Goal: Task Accomplishment & Management: Use online tool/utility

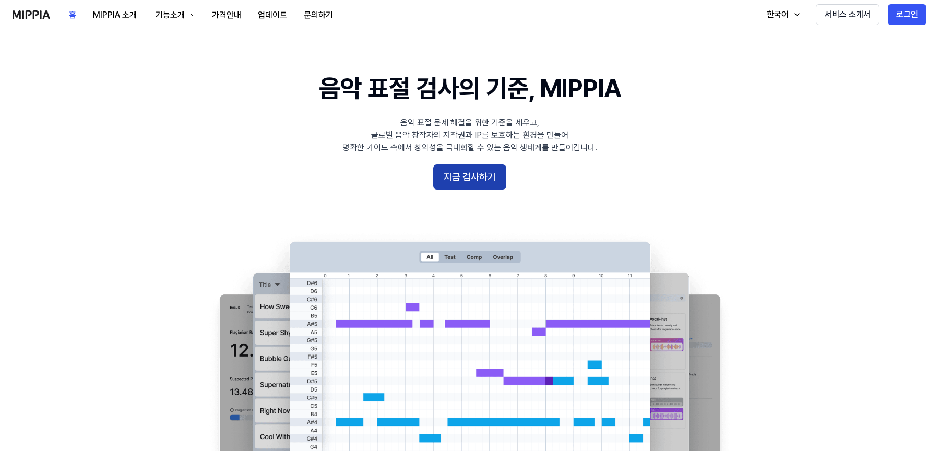
click at [484, 180] on button "지금 검사하기" at bounding box center [469, 176] width 73 height 25
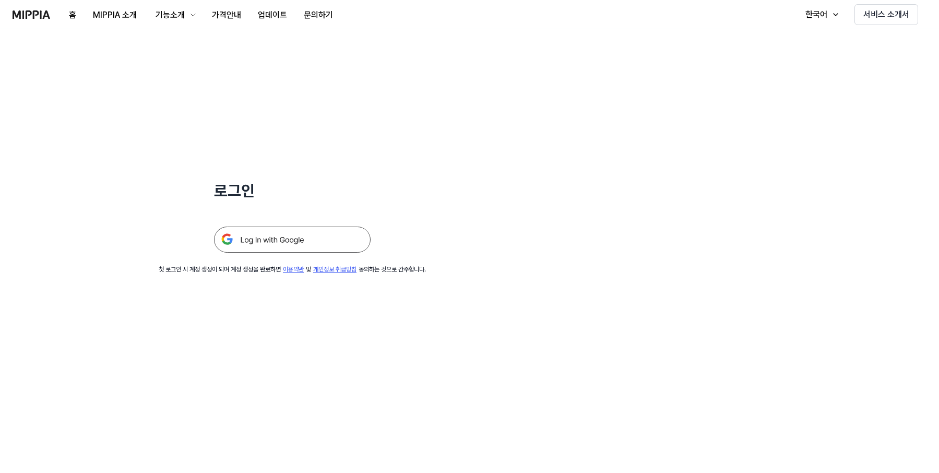
click at [323, 235] on img at bounding box center [292, 240] width 157 height 26
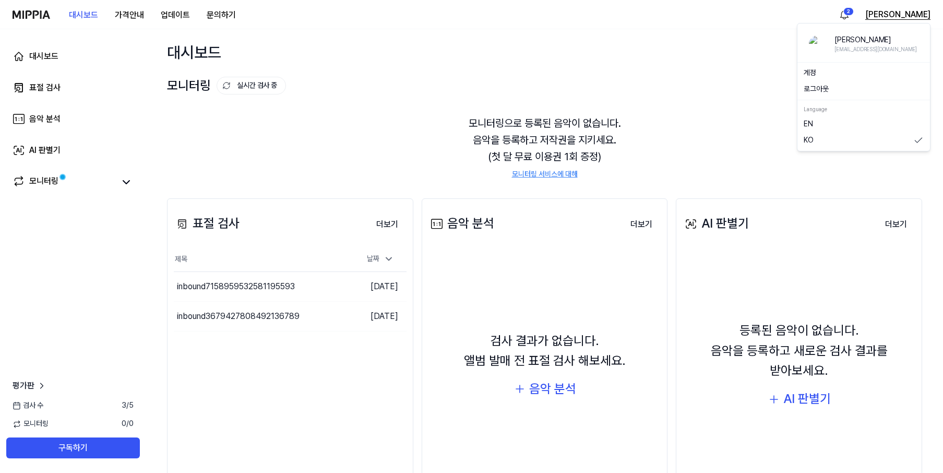
click at [910, 14] on button "김으쓱" at bounding box center [898, 14] width 65 height 13
click at [821, 90] on button "로그아웃" at bounding box center [864, 89] width 120 height 10
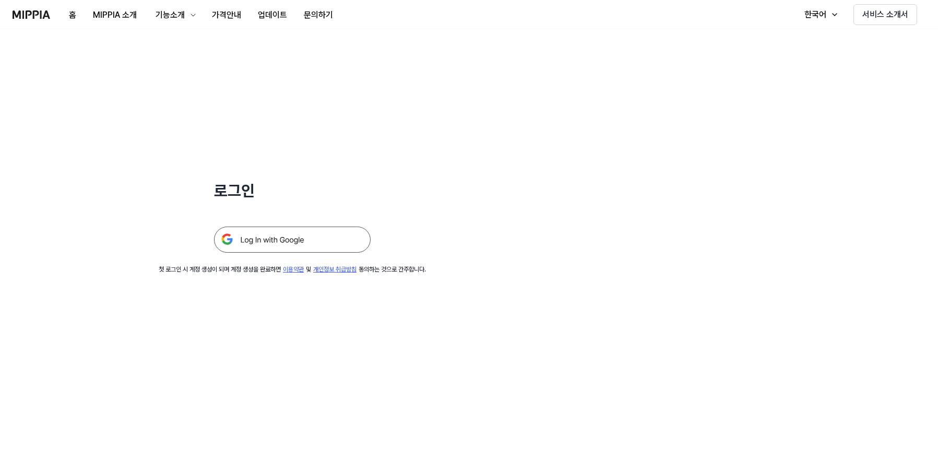
click at [310, 243] on img at bounding box center [292, 240] width 157 height 26
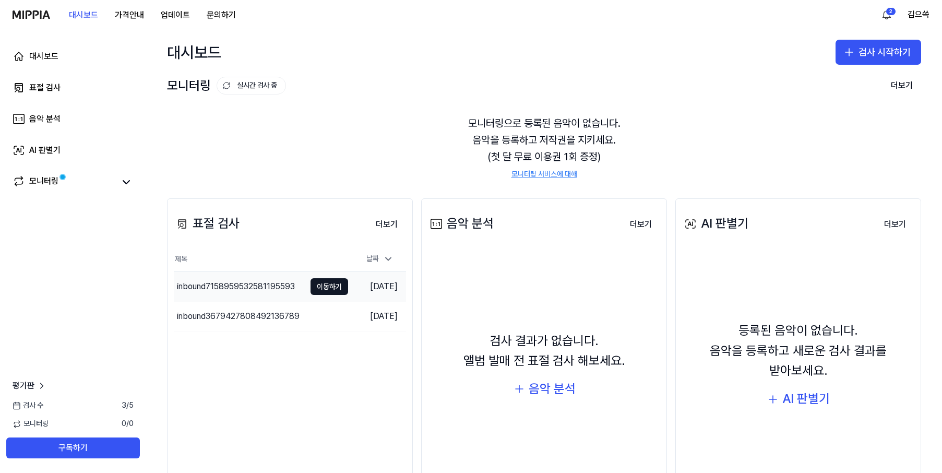
click at [270, 288] on div "inbound7158959532581195593" at bounding box center [236, 286] width 118 height 13
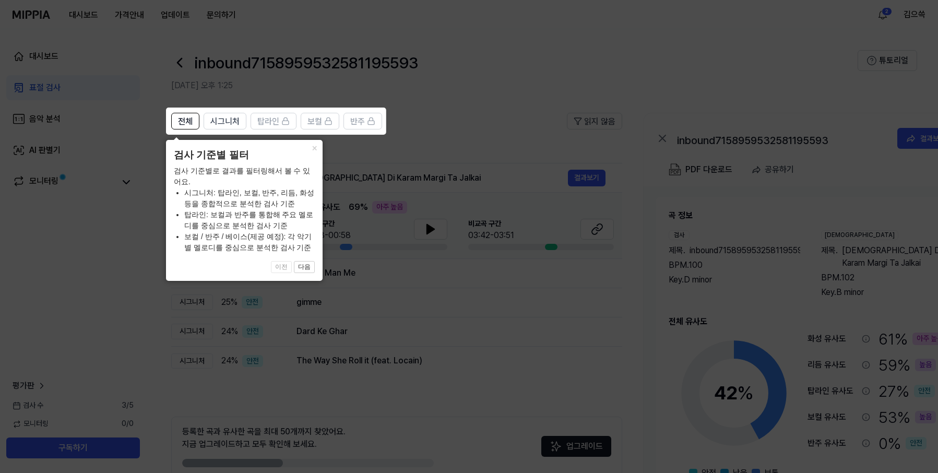
click at [145, 325] on icon at bounding box center [471, 236] width 942 height 473
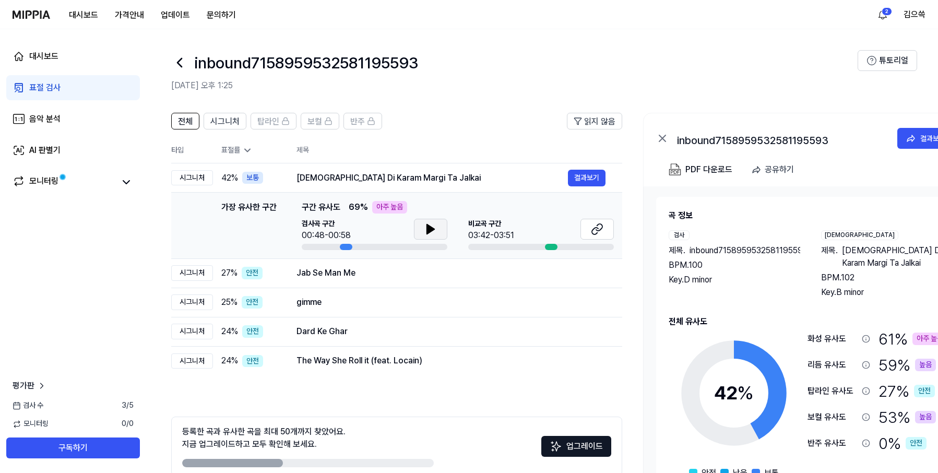
click at [425, 224] on icon at bounding box center [430, 229] width 13 height 13
click at [428, 227] on icon at bounding box center [429, 229] width 2 height 8
click at [601, 232] on icon at bounding box center [597, 229] width 13 height 13
click at [88, 92] on link "표절 검사" at bounding box center [73, 87] width 134 height 25
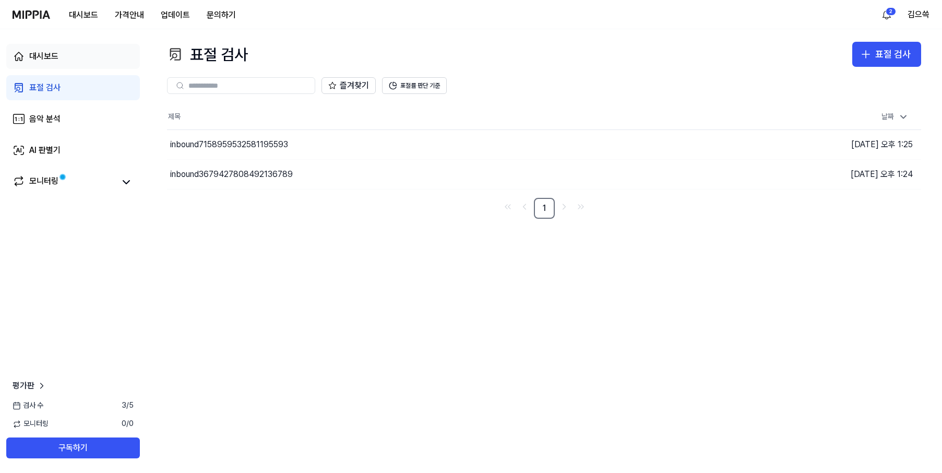
click at [57, 52] on div "대시보드" at bounding box center [43, 56] width 29 height 13
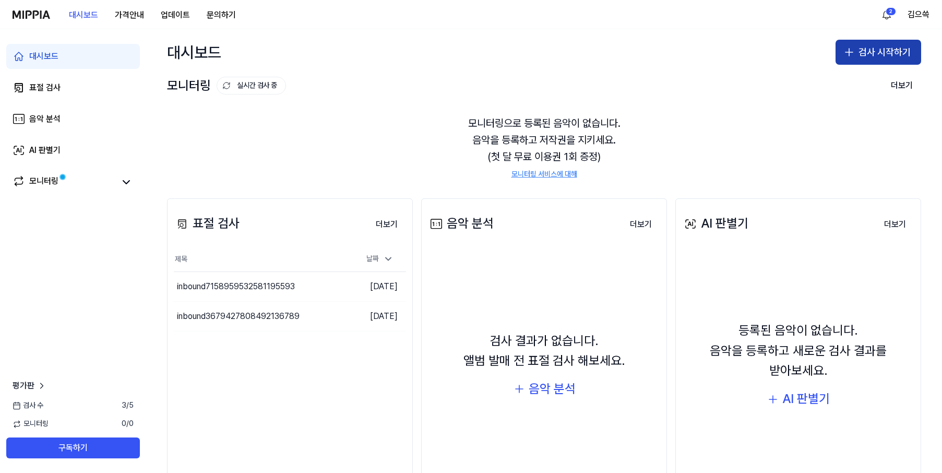
click at [878, 48] on button "검사 시작하기" at bounding box center [879, 52] width 86 height 25
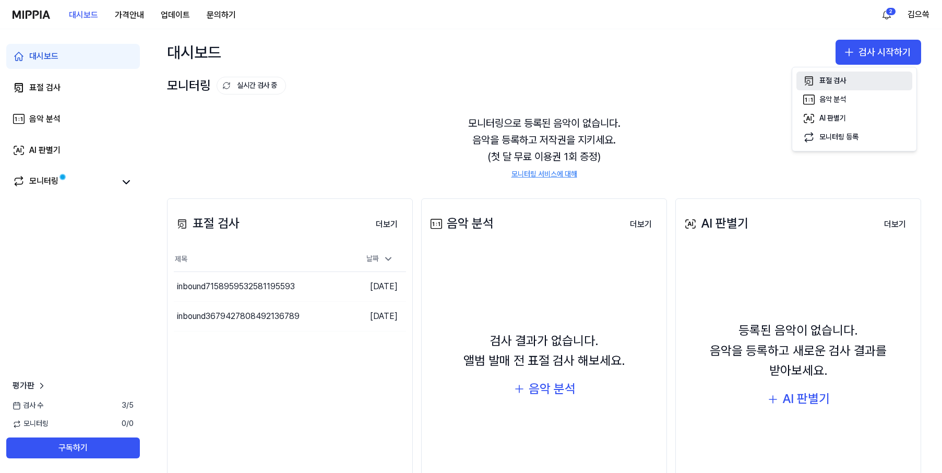
click at [842, 78] on div "표절 검사" at bounding box center [833, 81] width 27 height 10
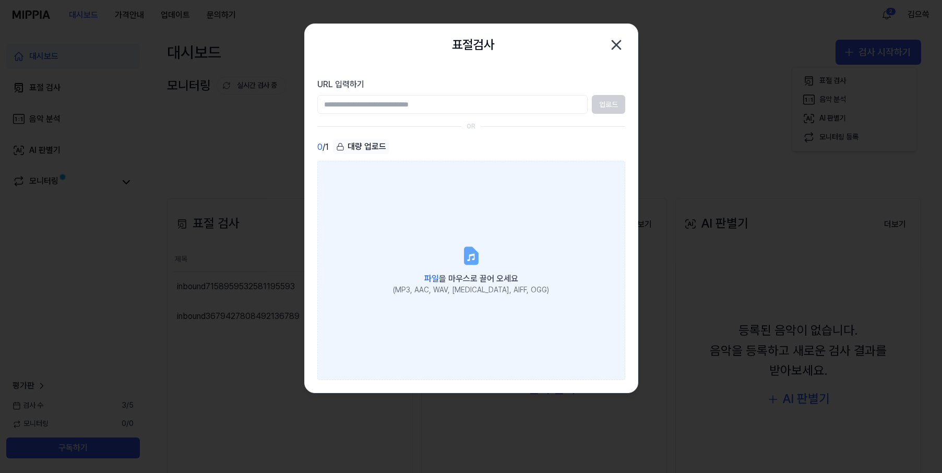
click at [440, 263] on label "파일 을 마우스로 끌어 오세요 (MP3, AAC, WAV, [MEDICAL_DATA], AIFF, OGG)" at bounding box center [471, 270] width 308 height 219
click at [0, 0] on input "파일 을 마우스로 끌어 오세요 (MP3, AAC, WAV, [MEDICAL_DATA], AIFF, OGG)" at bounding box center [0, 0] width 0 height 0
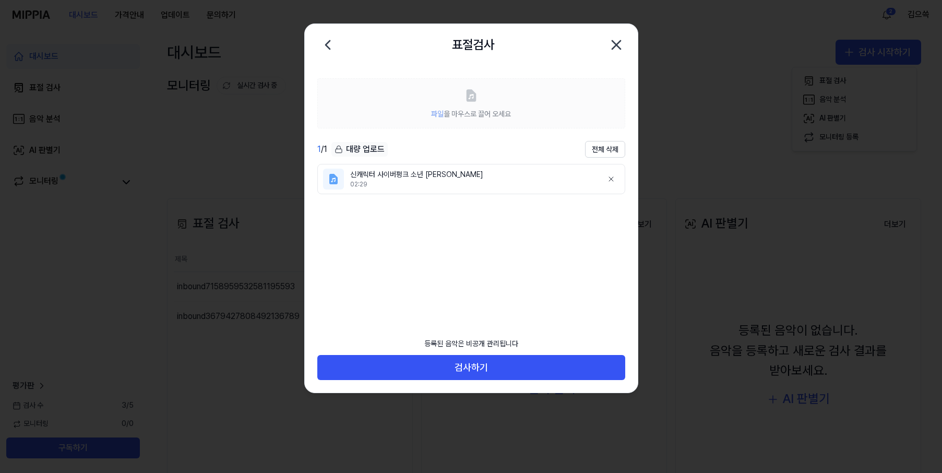
click at [530, 385] on div "등록된 음악은 비공개 관리됩니다 검사하기" at bounding box center [471, 363] width 333 height 61
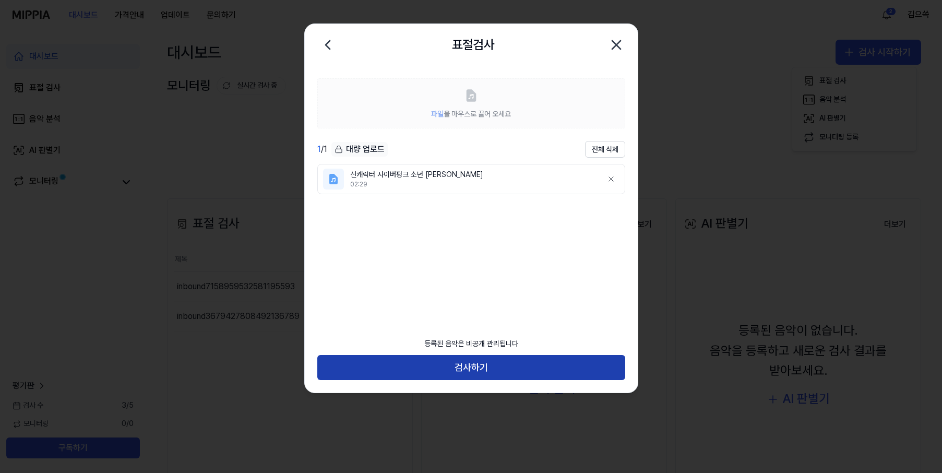
click at [532, 373] on button "검사하기" at bounding box center [471, 367] width 308 height 25
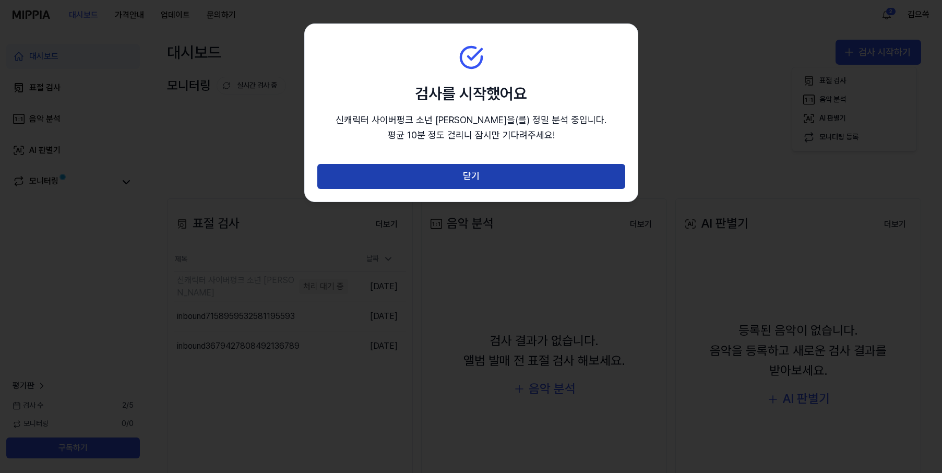
click at [445, 172] on button "닫기" at bounding box center [471, 176] width 308 height 25
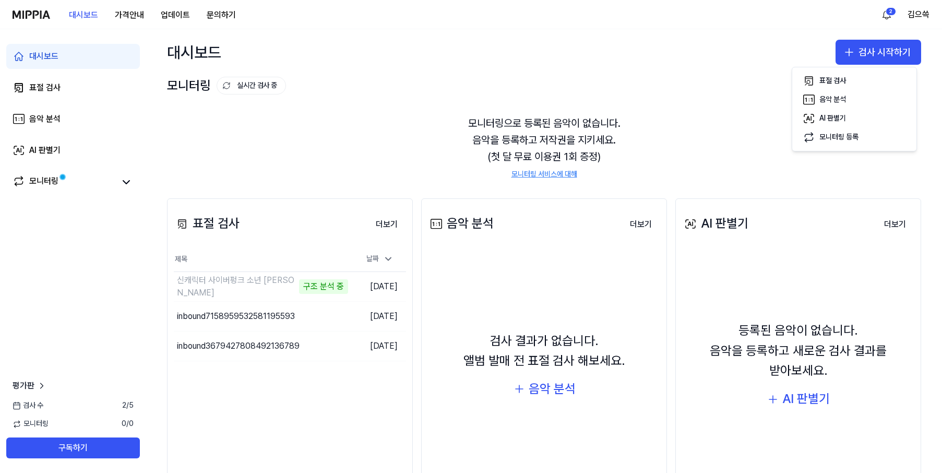
click at [93, 278] on div "대시보드 표절 검사 음악 분석 AI 판별기 모니터링 평가판 검사 [DATE] 모니터링 0 / 0 구독하기" at bounding box center [73, 251] width 146 height 444
drag, startPoint x: 107, startPoint y: 319, endPoint x: 114, endPoint y: 316, distance: 7.5
click at [114, 316] on div "대시보드 표절 검사 음악 분석 AI 판별기 모니터링 평가판 검사 [DATE] 모니터링 0 / 0 구독하기" at bounding box center [73, 251] width 146 height 444
drag, startPoint x: 111, startPoint y: 312, endPoint x: 112, endPoint y: 298, distance: 13.6
click at [110, 312] on div "대시보드 표절 검사 음악 분석 AI 판별기 모니터링 평가판 검사 [DATE] 모니터링 0 / 0 구독하기" at bounding box center [73, 251] width 146 height 444
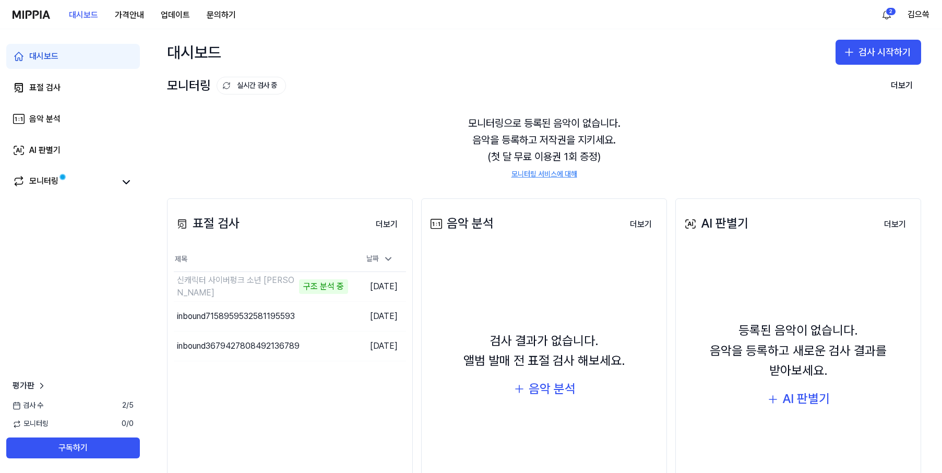
click at [110, 297] on div "대시보드 표절 검사 음악 분석 AI 판별기 모니터링 평가판 검사 [DATE] 모니터링 0 / 0 구독하기" at bounding box center [73, 251] width 146 height 444
click at [110, 290] on div "대시보드 표절 검사 음악 분석 AI 판별기 모니터링 평가판 검사 [DATE] 모니터링 0 / 0 구독하기" at bounding box center [73, 251] width 146 height 444
drag, startPoint x: 110, startPoint y: 290, endPoint x: 108, endPoint y: 282, distance: 7.8
click at [108, 283] on div "대시보드 표절 검사 음악 분석 AI 판별기 모니터링 평가판 검사 [DATE] 모니터링 0 / 0 구독하기" at bounding box center [73, 251] width 146 height 444
click at [124, 323] on div "대시보드 표절 검사 음악 분석 AI 판별기 모니터링 평가판 검사 [DATE] 모니터링 0 / 0 구독하기" at bounding box center [73, 251] width 146 height 444
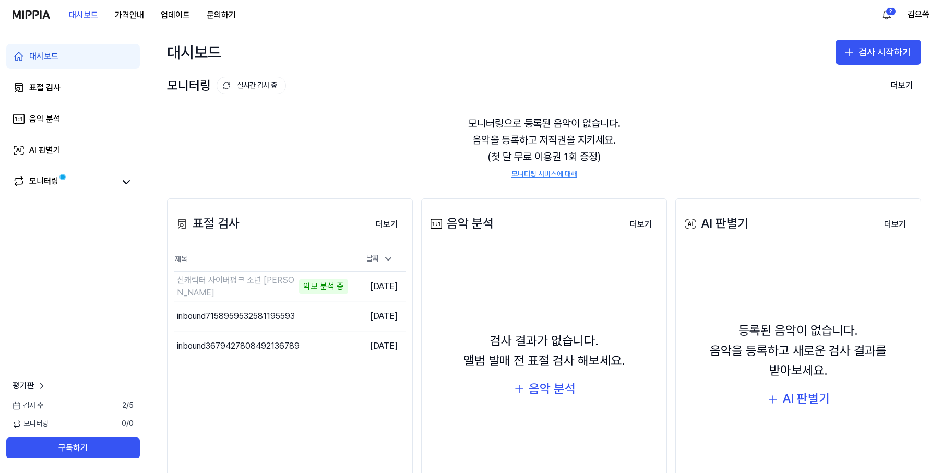
click at [344, 416] on div "표절 검사 더보기 표절 검사 제목 날짜 신캐릭터 사이버펑크 소년 KAI 악보 분석 중 이동하기 [DATE] inbound715895953258…" at bounding box center [290, 357] width 246 height 319
click at [365, 289] on td "[DATE]" at bounding box center [377, 287] width 58 height 30
click at [318, 288] on td "신캐릭터 사이버펑크 소년 KAI 악보 분석 중 이동하기" at bounding box center [261, 286] width 174 height 29
click at [280, 422] on div "표절 검사 더보기 표절 검사 제목 날짜 신캐릭터 사이버펑크 소년 KAI 악보 분석 중 이동하기 [DATE] inbound715895953258…" at bounding box center [290, 357] width 246 height 319
click at [57, 187] on div "모니터링" at bounding box center [43, 182] width 29 height 15
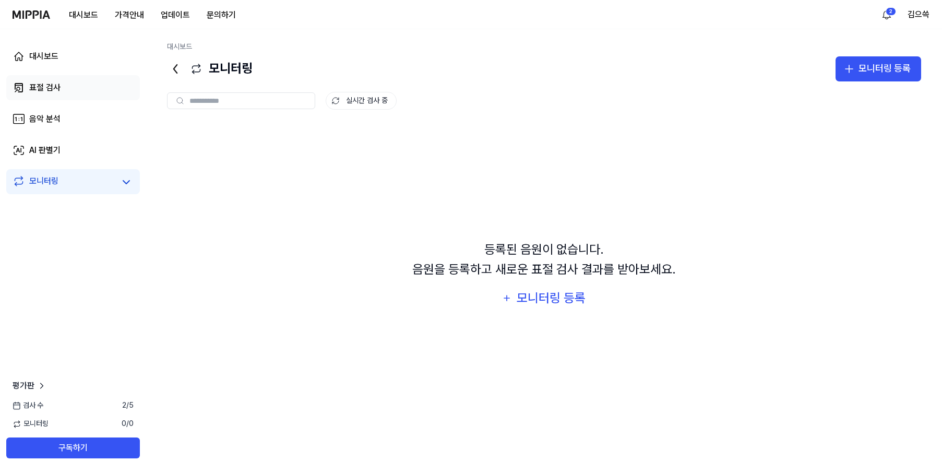
click at [67, 89] on link "표절 검사" at bounding box center [73, 87] width 134 height 25
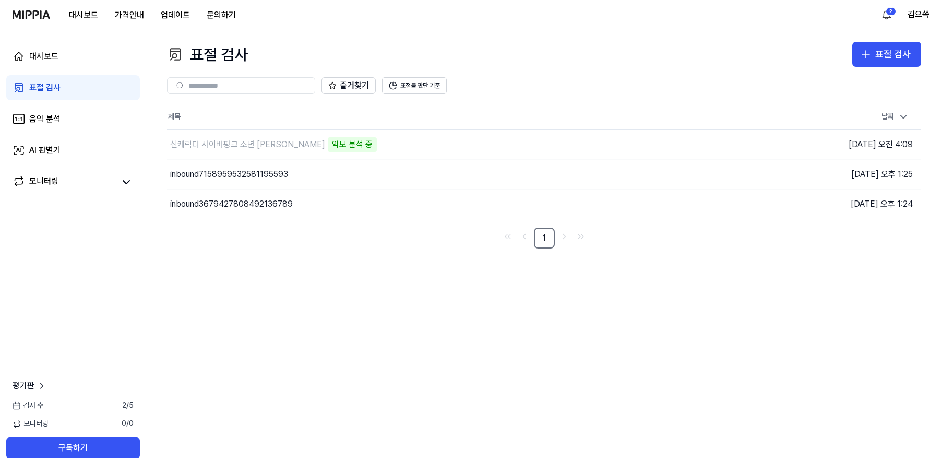
click at [654, 360] on div "표절 검사 표절 검사 표절 검사 음악 분석 AI 판별기 즐겨찾기 표절률 판단 기준 제목 날짜 신캐릭터 사이버펑크 소년 KAI 악보 분석 중 이…" at bounding box center [544, 251] width 796 height 444
drag, startPoint x: 626, startPoint y: 348, endPoint x: 599, endPoint y: 350, distance: 27.2
click at [613, 351] on div "표절 검사 표절 검사 표절 검사 음악 분석 AI 판별기 즐겨찾기 표절률 판단 기준 제목 날짜 신캐릭터 사이버펑크 소년 KAI 악보 분석 중 이…" at bounding box center [544, 251] width 796 height 444
drag, startPoint x: 597, startPoint y: 344, endPoint x: 539, endPoint y: 350, distance: 58.3
click at [588, 342] on div "표절 검사 표절 검사 표절 검사 음악 분석 AI 판별기 즐겨찾기 표절률 판단 기준 제목 날짜 신캐릭터 사이버펑크 소년 KAI 악보 분석 중 이…" at bounding box center [544, 251] width 796 height 444
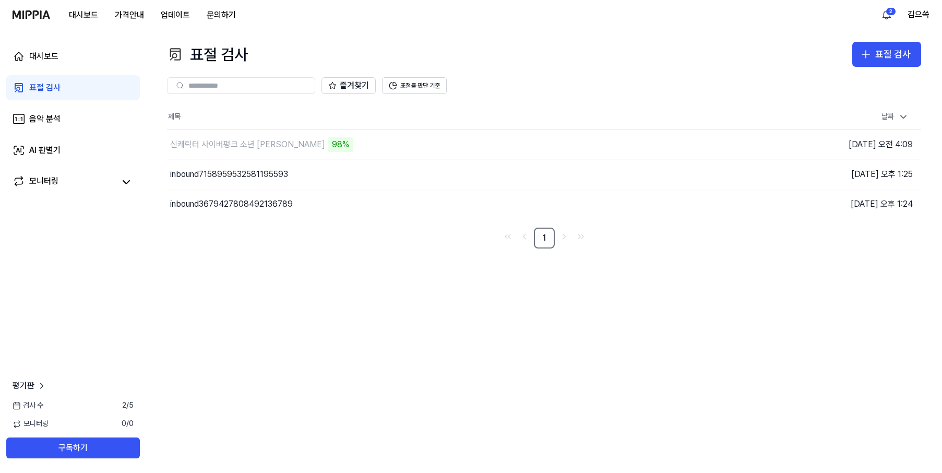
click at [454, 280] on div "표절 검사 표절 검사 표절 검사 음악 분석 AI 판별기 즐겨찾기 표절률 판단 기준 제목 날짜 신캐릭터 사이버펑크 소년 KAI 98% 이동하기 …" at bounding box center [544, 251] width 796 height 444
drag, startPoint x: 343, startPoint y: 297, endPoint x: 329, endPoint y: 246, distance: 52.6
click at [344, 296] on div "표절 검사 표절 검사 표절 검사 음악 분석 AI 판별기 즐겨찾기 표절률 판단 기준 제목 날짜 신캐릭터 사이버펑크 소년 KAI 이동하기 [DAT…" at bounding box center [544, 251] width 796 height 444
click at [233, 149] on div "신캐릭터 사이버펑크 소년 [PERSON_NAME]" at bounding box center [247, 144] width 155 height 13
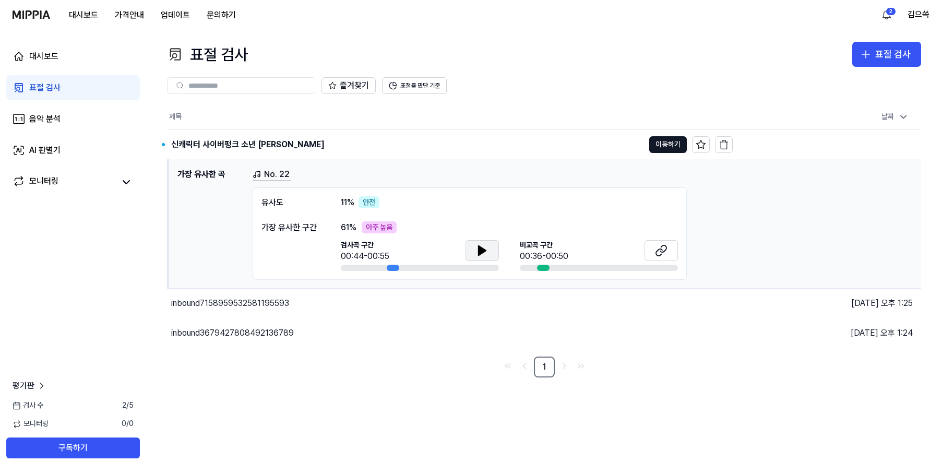
click at [469, 254] on button at bounding box center [482, 250] width 33 height 21
click at [669, 256] on button at bounding box center [661, 250] width 33 height 21
click at [479, 254] on icon at bounding box center [482, 250] width 13 height 13
click at [443, 376] on nav "1" at bounding box center [544, 367] width 754 height 21
drag, startPoint x: 337, startPoint y: 385, endPoint x: 329, endPoint y: 377, distance: 11.1
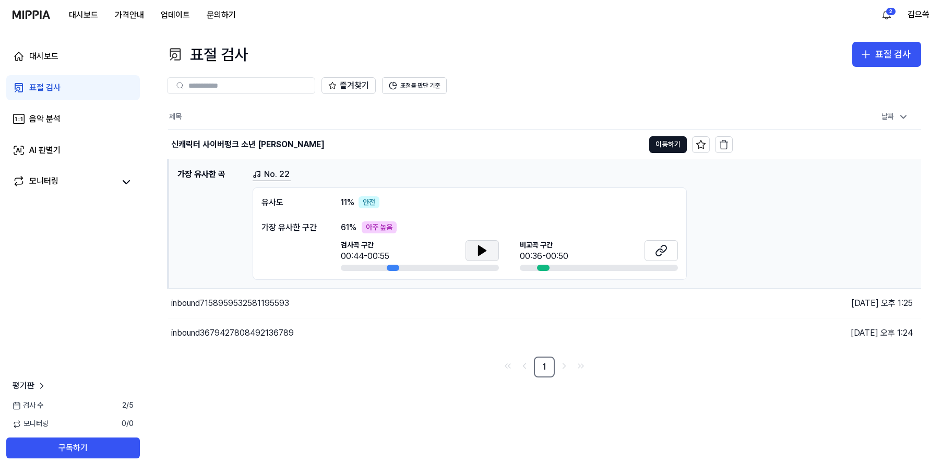
click at [335, 383] on div "표절 검사 표절 검사 표절 검사 음악 분석 AI 판별기 즐겨찾기 표절률 판단 기준 제목 날짜 신캐릭터 사이버펑크 소년 KAI 이동하기 [DAT…" at bounding box center [544, 251] width 796 height 444
click at [323, 370] on nav "1" at bounding box center [544, 367] width 754 height 21
click at [321, 359] on nav "1" at bounding box center [544, 367] width 754 height 21
click at [428, 155] on div "신캐릭터 사이버펑크 소년 [PERSON_NAME]" at bounding box center [406, 144] width 476 height 29
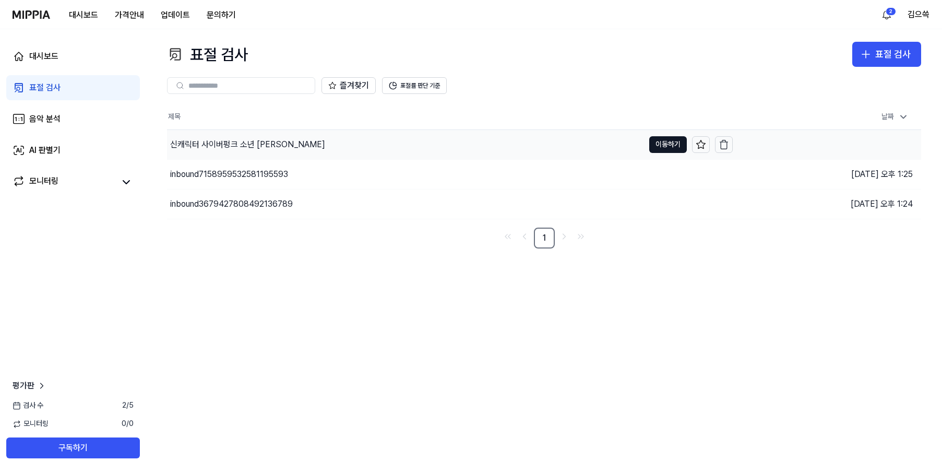
click at [415, 146] on div "신캐릭터 사이버펑크 소년 [PERSON_NAME]" at bounding box center [405, 144] width 477 height 29
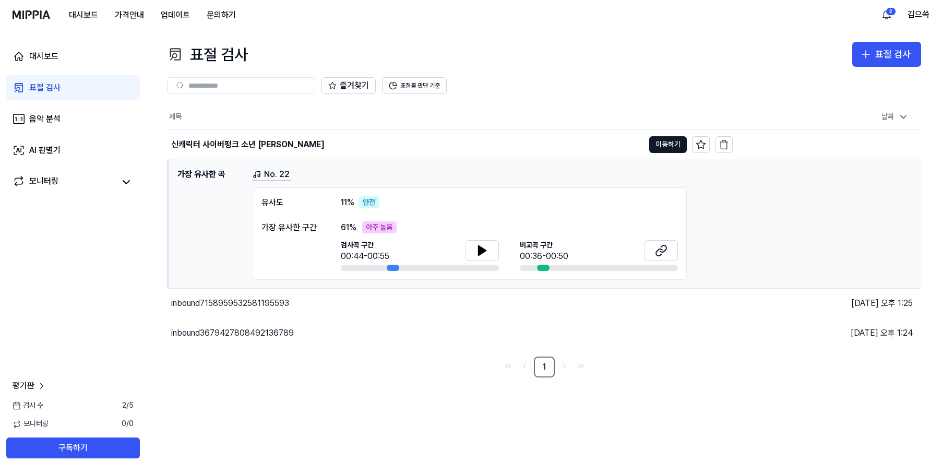
click at [267, 172] on link "No. 22" at bounding box center [272, 174] width 38 height 13
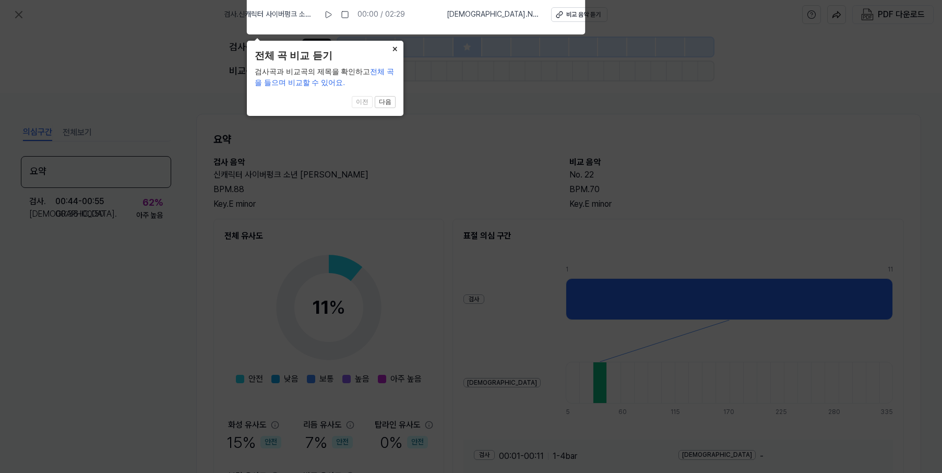
click at [393, 50] on button "×" at bounding box center [395, 48] width 17 height 15
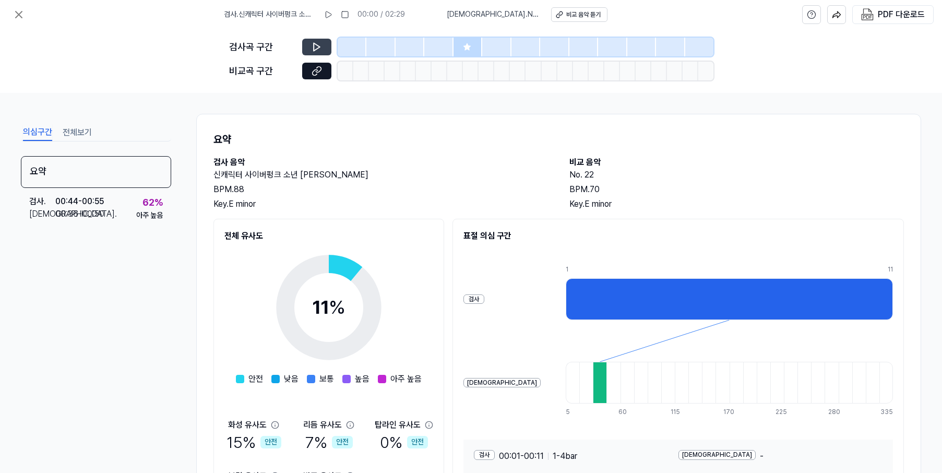
click at [320, 49] on icon at bounding box center [317, 47] width 10 height 10
click at [321, 47] on icon at bounding box center [317, 47] width 10 height 10
click at [566, 12] on div "비교 음악 듣기" at bounding box center [583, 14] width 34 height 9
click at [99, 134] on div "의심구간 전체보기" at bounding box center [96, 131] width 150 height 19
click at [85, 132] on button "전체보기" at bounding box center [77, 132] width 29 height 17
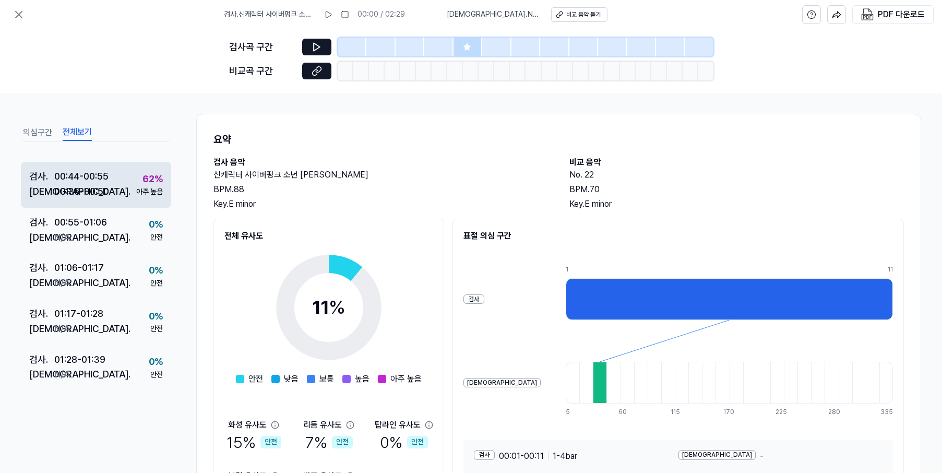
scroll to position [104, 0]
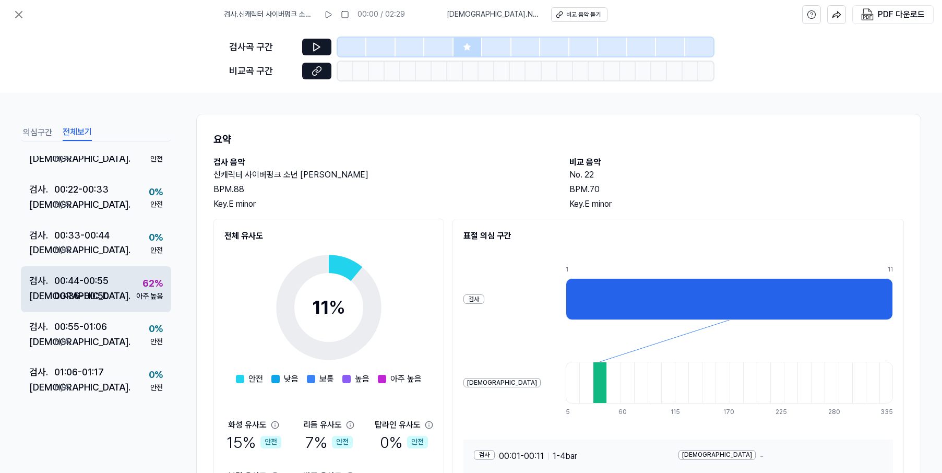
click at [95, 287] on div "00:44 - 00:55" at bounding box center [81, 281] width 54 height 15
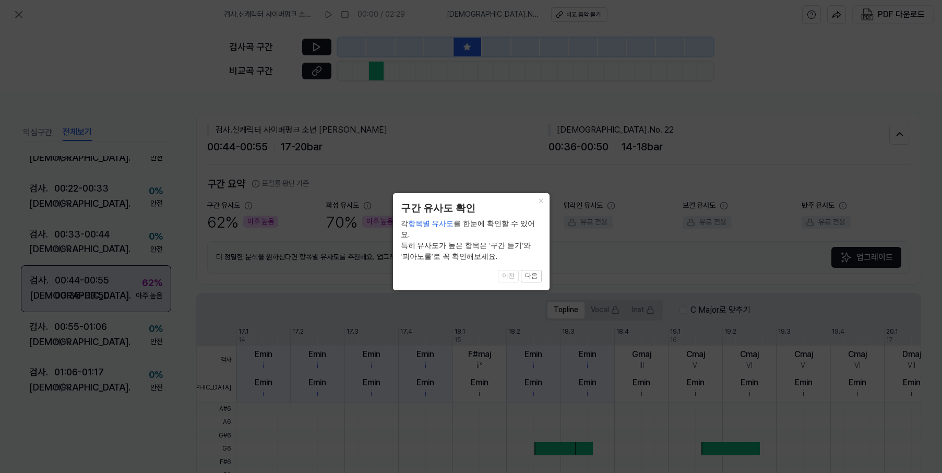
scroll to position [103, 0]
click at [541, 203] on button "×" at bounding box center [541, 200] width 17 height 15
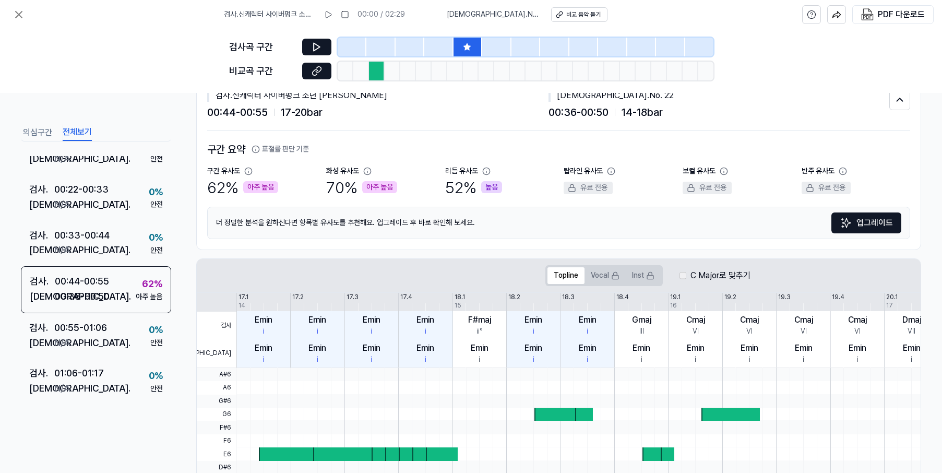
scroll to position [0, 0]
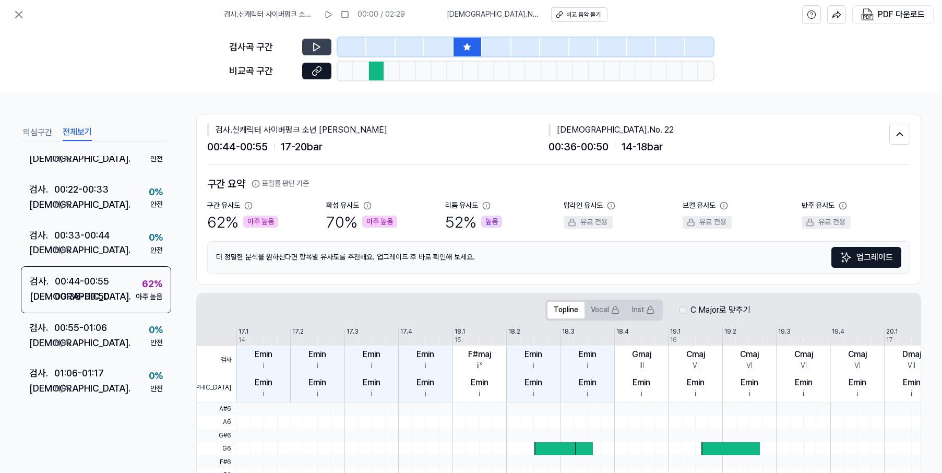
click at [318, 49] on icon at bounding box center [317, 47] width 10 height 10
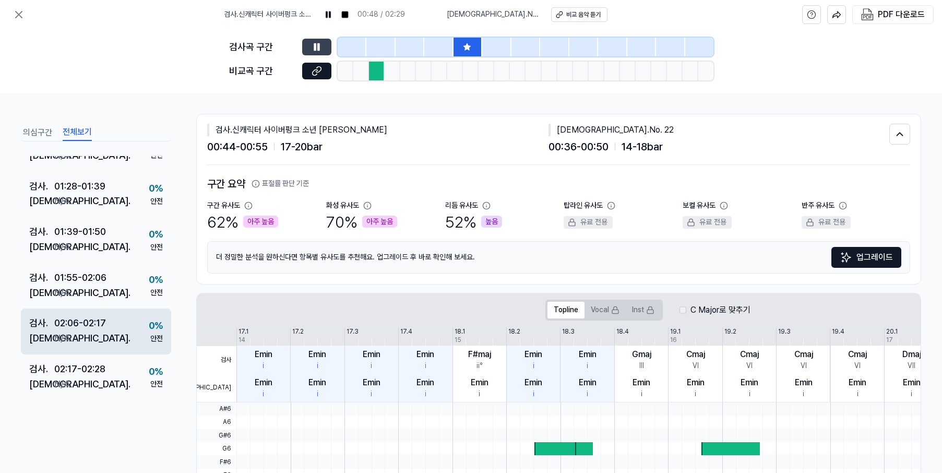
scroll to position [69, 0]
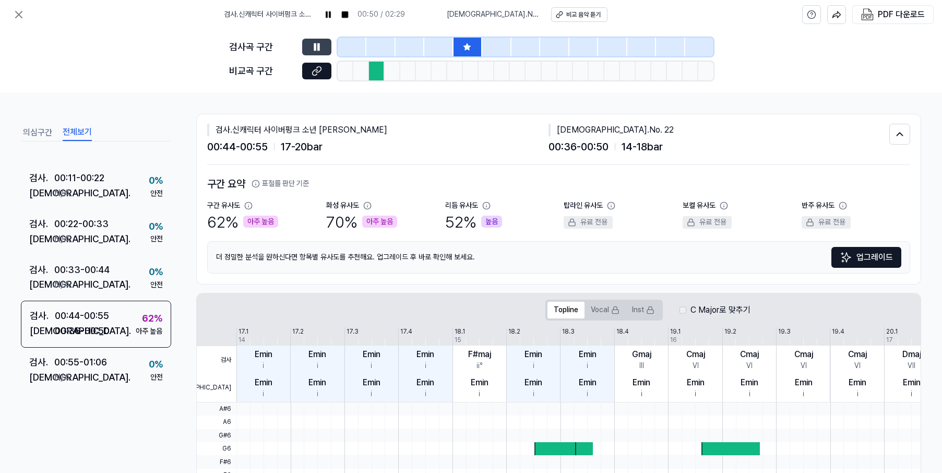
drag, startPoint x: 116, startPoint y: 432, endPoint x: 123, endPoint y: 431, distance: 6.8
click at [119, 430] on div "의심구간 전체보기 요약 검사 . 00:01 - 00:11 비교 . N/A 0 % 안전 검사 . 00:11 - 00:22 비교 . N/A 0 %…" at bounding box center [96, 291] width 150 height 338
click at [121, 425] on div "의심구간 전체보기 요약 검사 . 00:01 - 00:11 비교 . N/A 0 % 안전 검사 . 00:11 - 00:22 비교 . N/A 0 %…" at bounding box center [96, 291] width 150 height 338
click at [121, 423] on div "의심구간 전체보기 요약 검사 . 00:01 - 00:11 비교 . N/A 0 % 안전 검사 . 00:11 - 00:22 비교 . N/A 0 %…" at bounding box center [96, 291] width 150 height 338
click at [122, 424] on div "의심구간 전체보기 요약 검사 . 00:01 - 00:11 비교 . N/A 0 % 안전 검사 . 00:11 - 00:22 비교 . N/A 0 %…" at bounding box center [96, 291] width 150 height 338
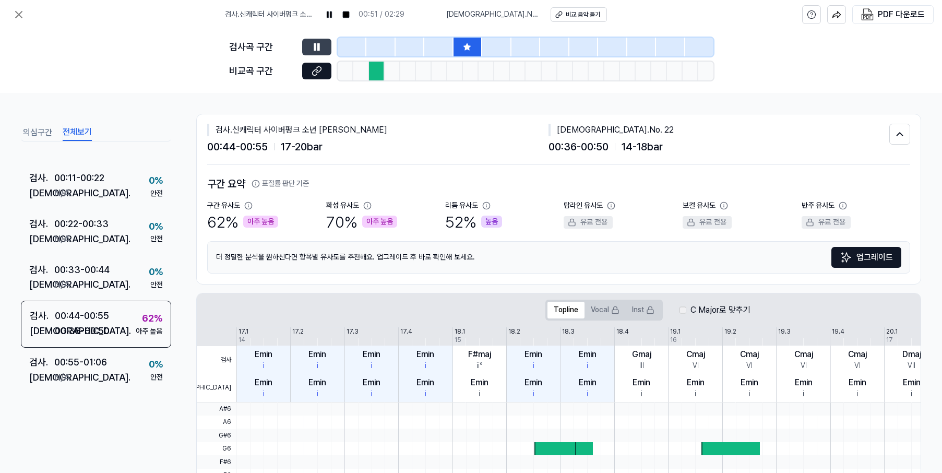
click at [123, 423] on div "의심구간 전체보기 요약 검사 . 00:01 - 00:11 비교 . N/A 0 % 안전 검사 . 00:11 - 00:22 비교 . N/A 0 %…" at bounding box center [96, 291] width 150 height 338
click at [317, 70] on icon at bounding box center [317, 71] width 10 height 10
